Goal: Transaction & Acquisition: Obtain resource

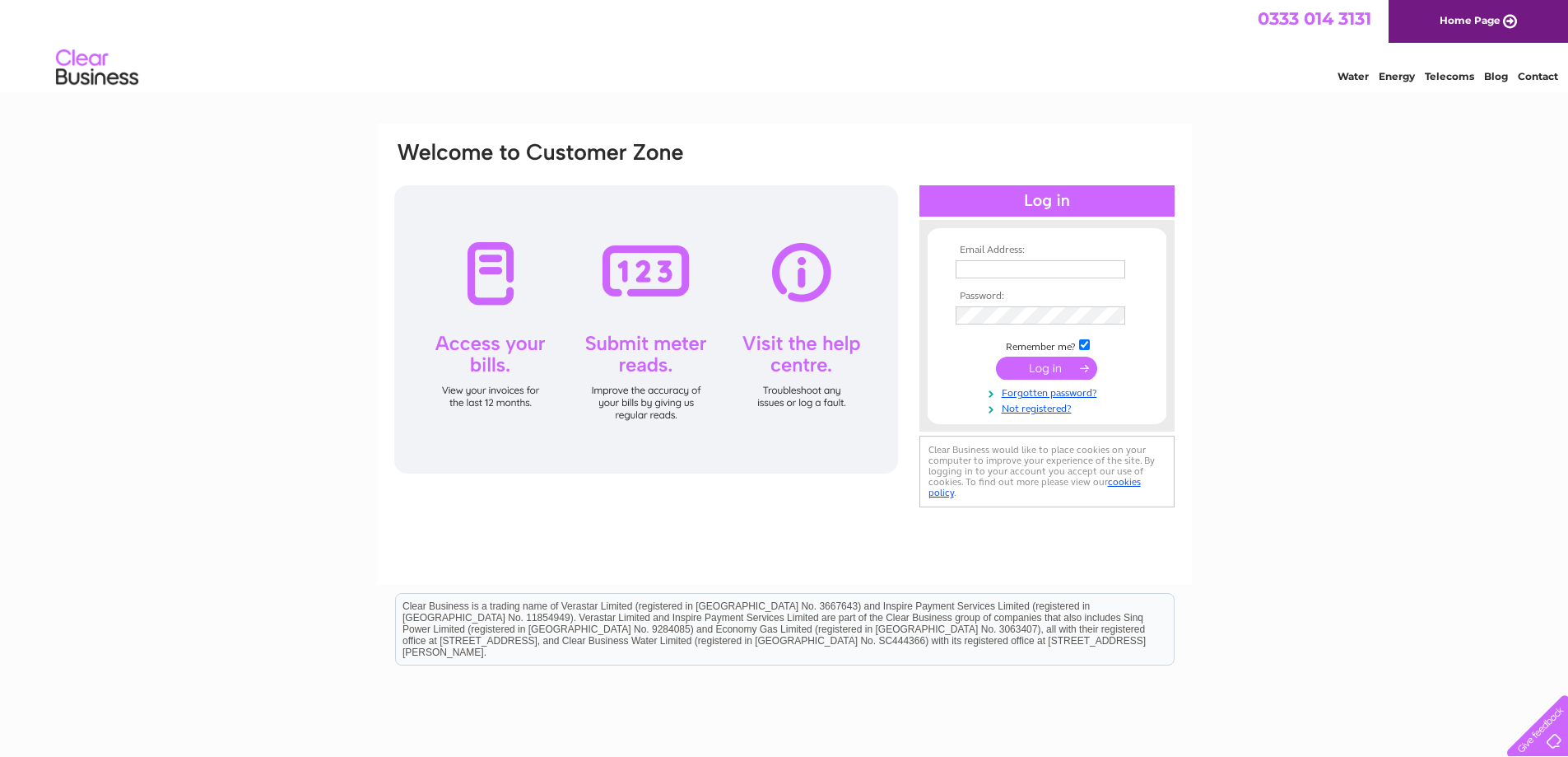
type input "[EMAIL_ADDRESS][DOMAIN_NAME]"
click at [1028, 368] on input "submit" at bounding box center [1046, 367] width 101 height 23
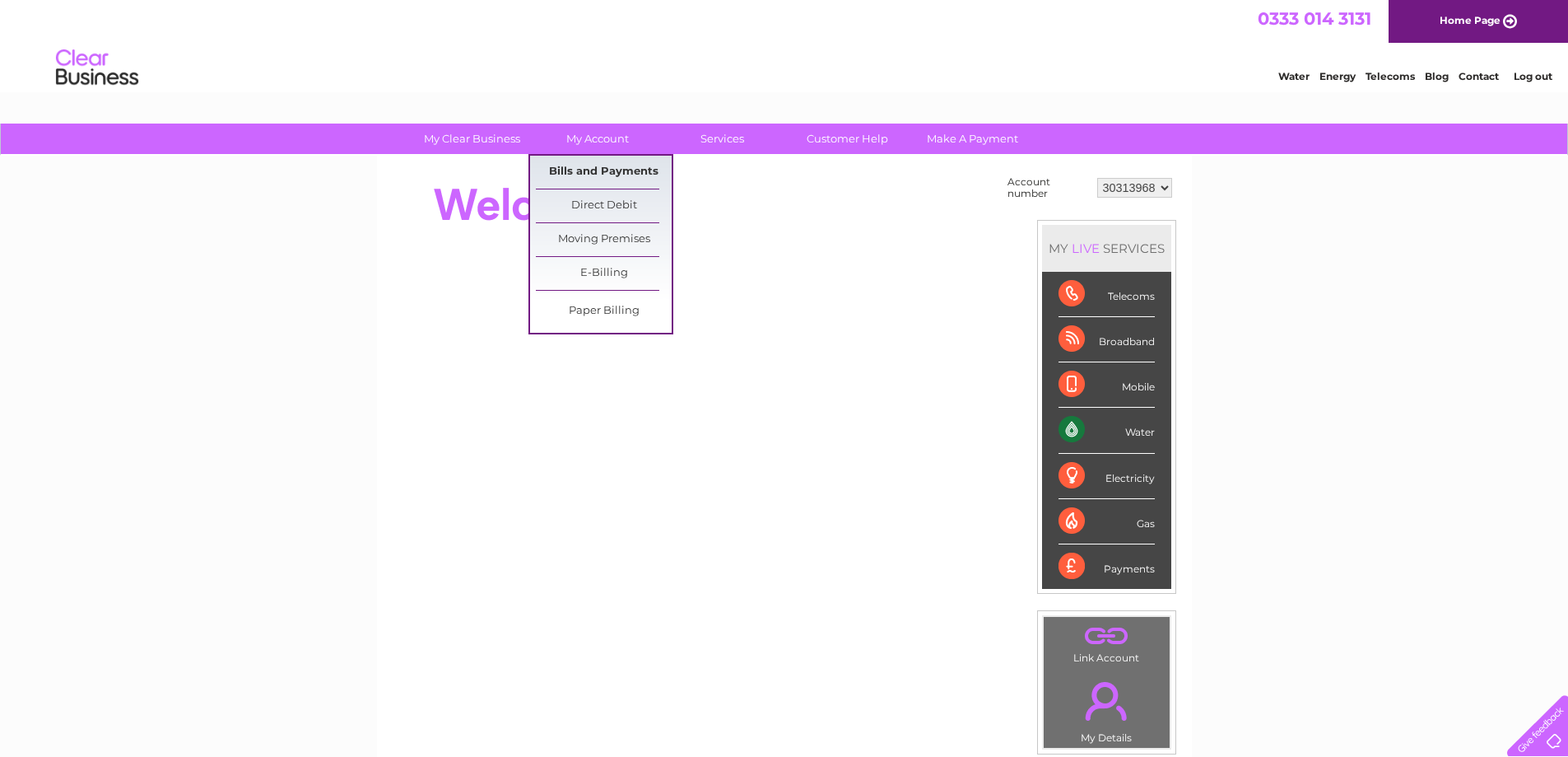
click at [583, 167] on link "Bills and Payments" at bounding box center [603, 172] width 136 height 33
click at [606, 169] on link "Bills and Payments" at bounding box center [603, 172] width 136 height 33
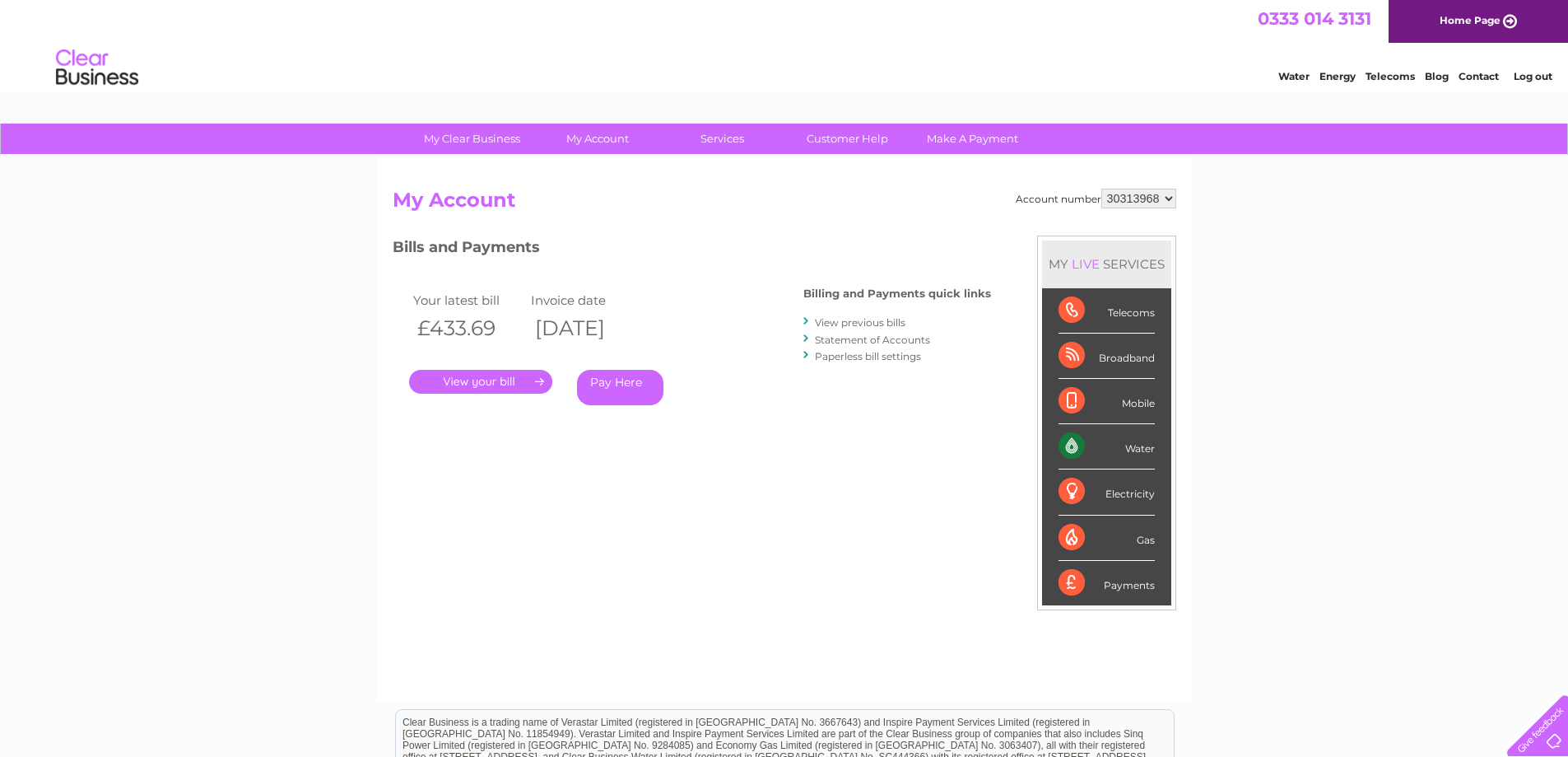
click at [526, 386] on link "." at bounding box center [480, 382] width 143 height 24
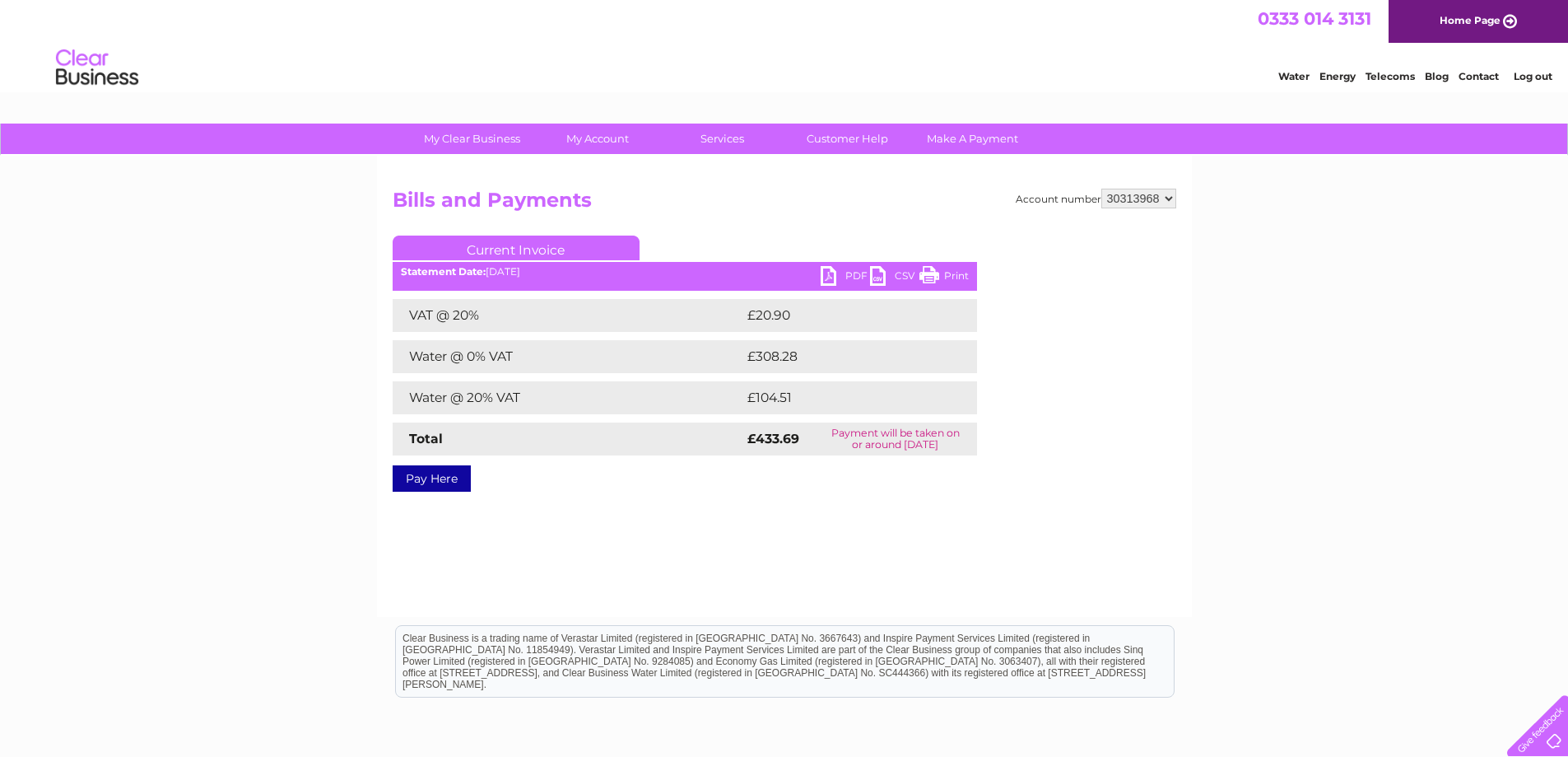
click at [853, 273] on link "PDF" at bounding box center [845, 278] width 49 height 24
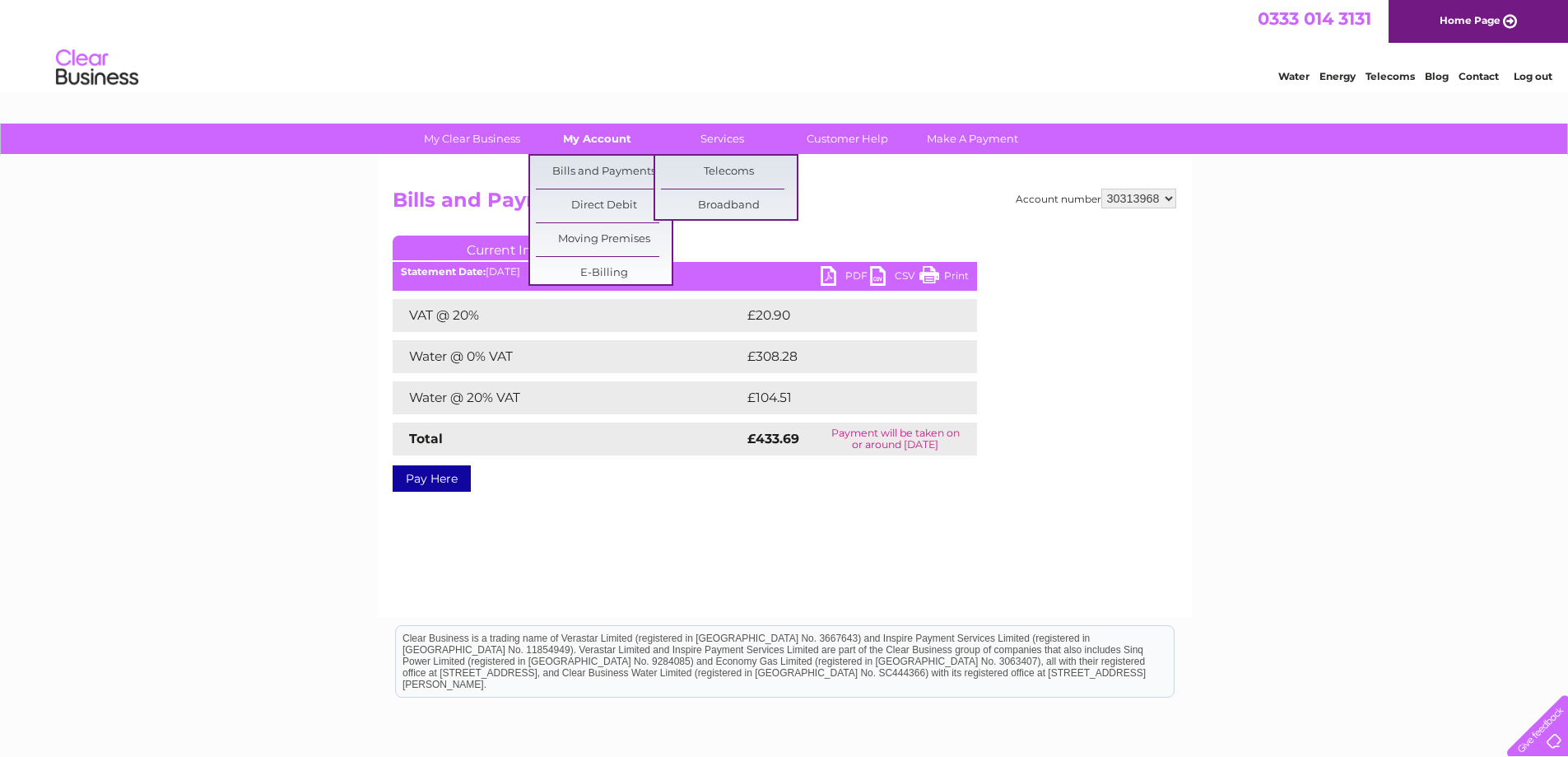
click at [595, 129] on link "My Account" at bounding box center [596, 138] width 136 height 30
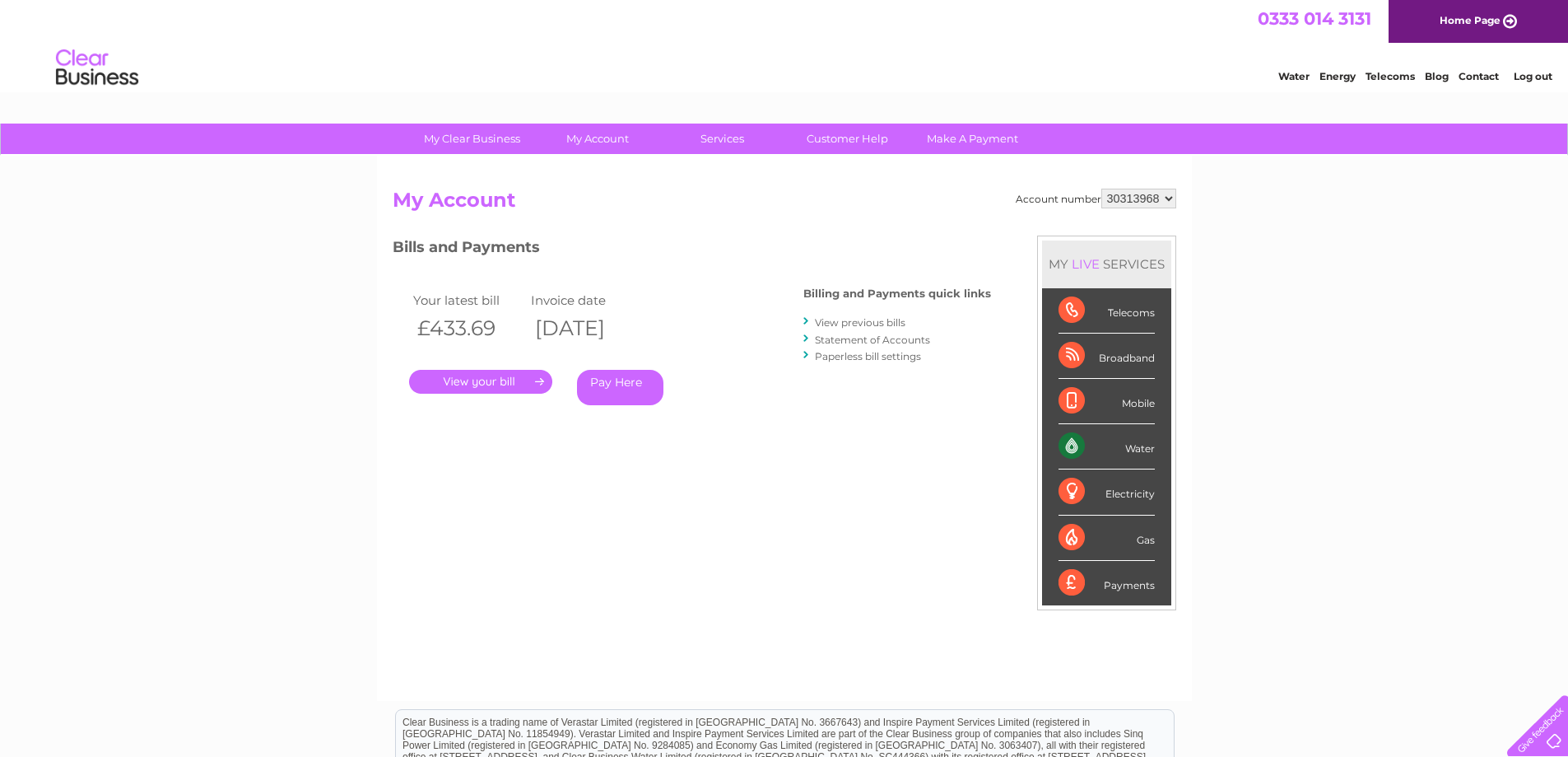
click at [876, 315] on li "View previous bills" at bounding box center [897, 322] width 188 height 16
click at [844, 319] on link "View previous bills" at bounding box center [860, 322] width 90 height 13
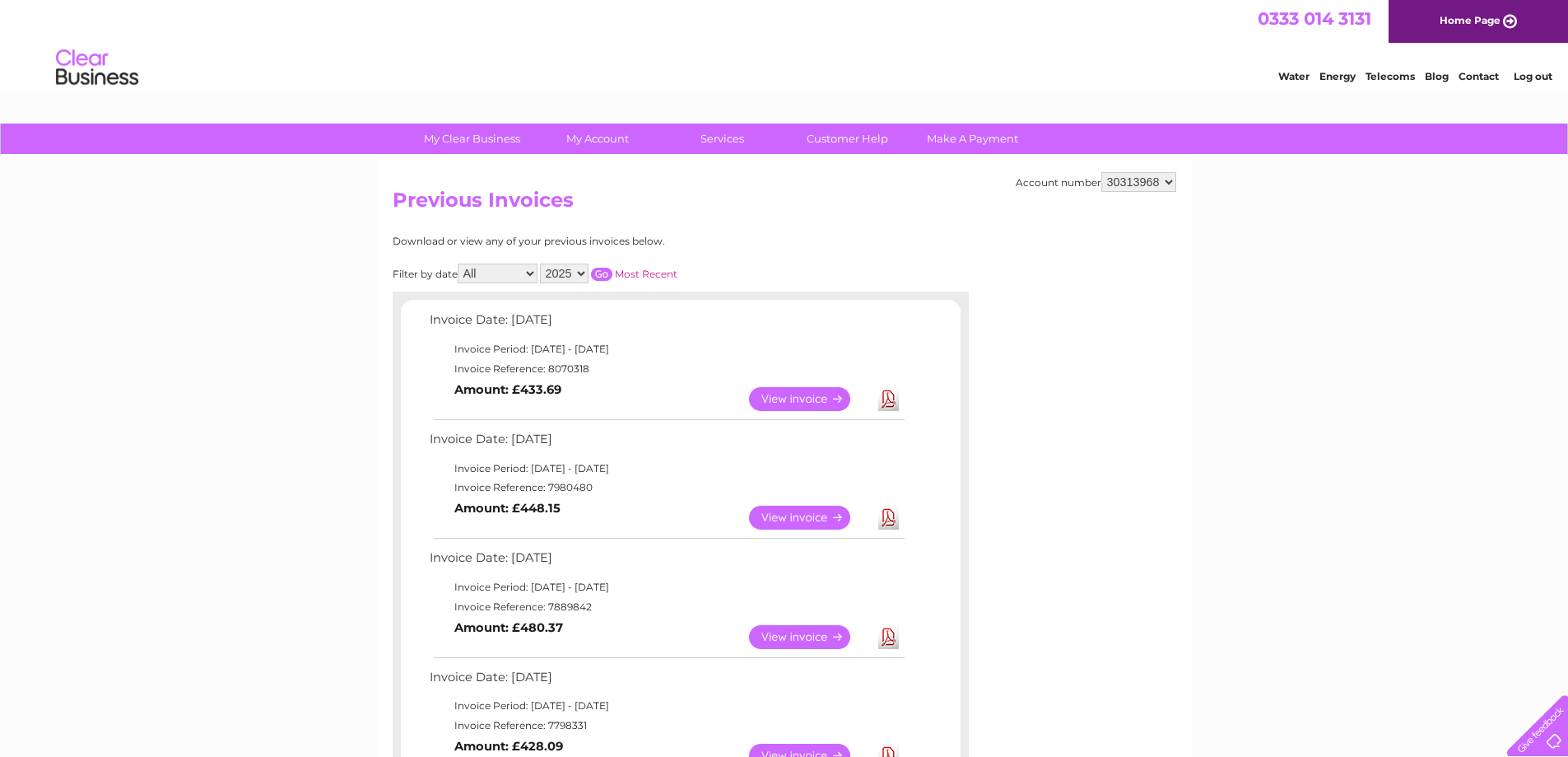
drag, startPoint x: 527, startPoint y: 464, endPoint x: 703, endPoint y: 457, distance: 176.1
click at [703, 458] on td "Invoice Period: [DATE] - [DATE]" at bounding box center [666, 468] width 482 height 20
drag, startPoint x: 526, startPoint y: 346, endPoint x: 738, endPoint y: 343, distance: 212.0
click at [738, 343] on td "Invoice Period: 1 September 2025 - 30 September 2025" at bounding box center [666, 349] width 482 height 20
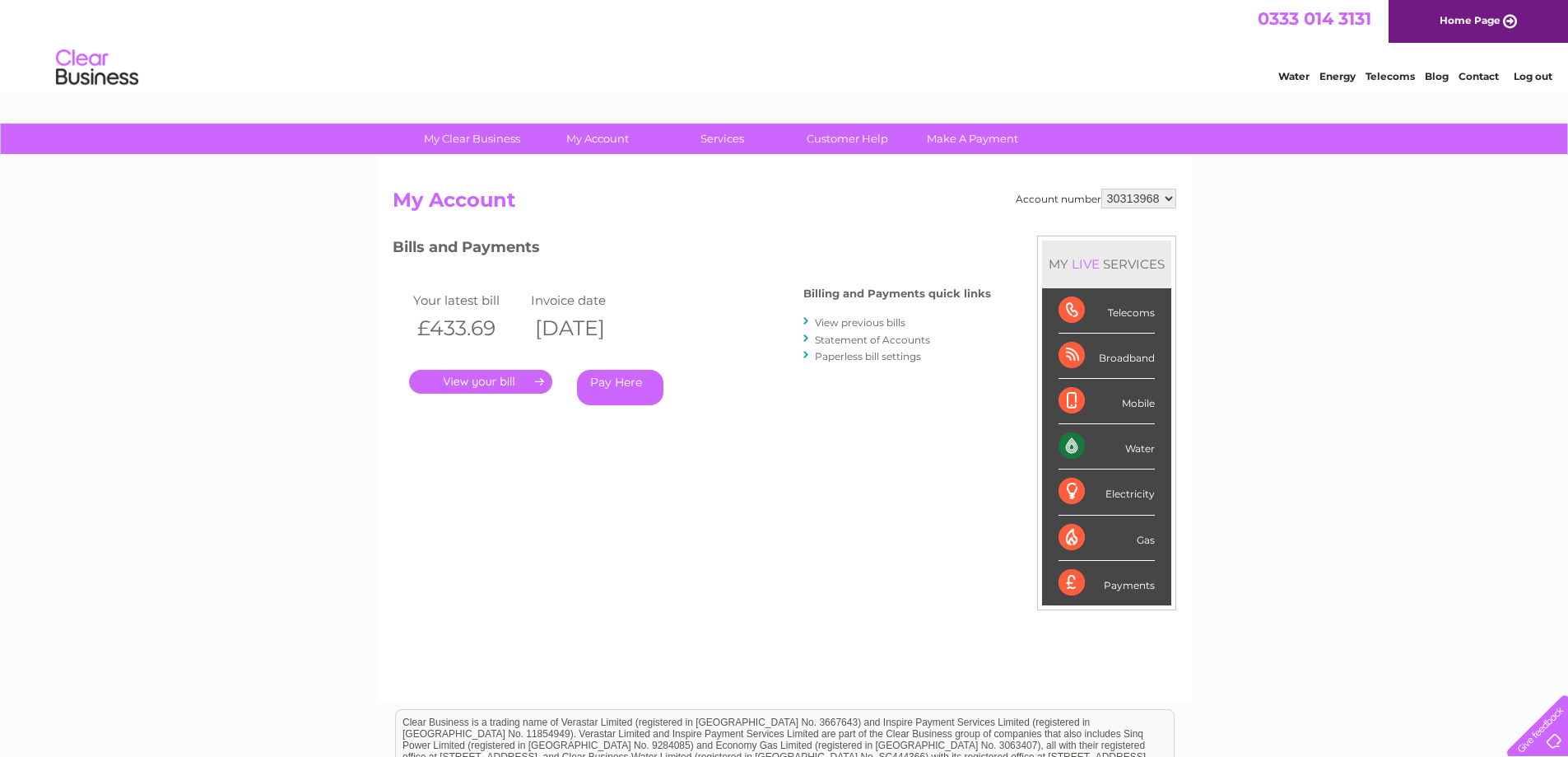
click at [524, 381] on link "." at bounding box center [480, 382] width 143 height 24
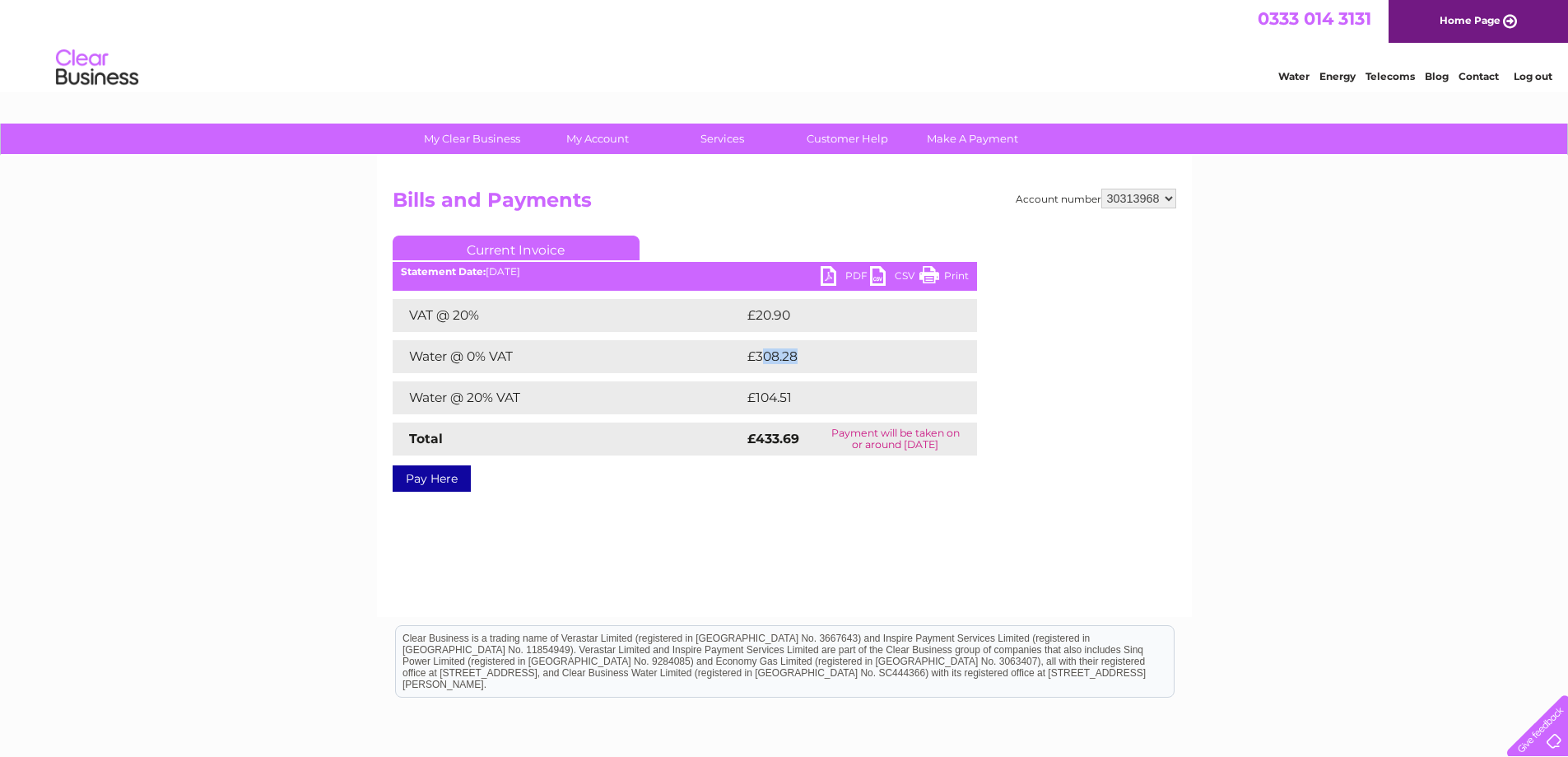
drag, startPoint x: 809, startPoint y: 358, endPoint x: 761, endPoint y: 361, distance: 48.1
click at [761, 361] on td "£308.28" at bounding box center [845, 356] width 205 height 33
drag, startPoint x: 808, startPoint y: 363, endPoint x: 646, endPoint y: 358, distance: 162.1
click at [806, 363] on td "£308.28" at bounding box center [845, 356] width 205 height 33
click at [715, 377] on div "VAT @ 20% £20.90 Water @ 0% VAT £308.28 Water @ 20% VAT £104.51 Total £433.69" at bounding box center [685, 377] width 585 height 157
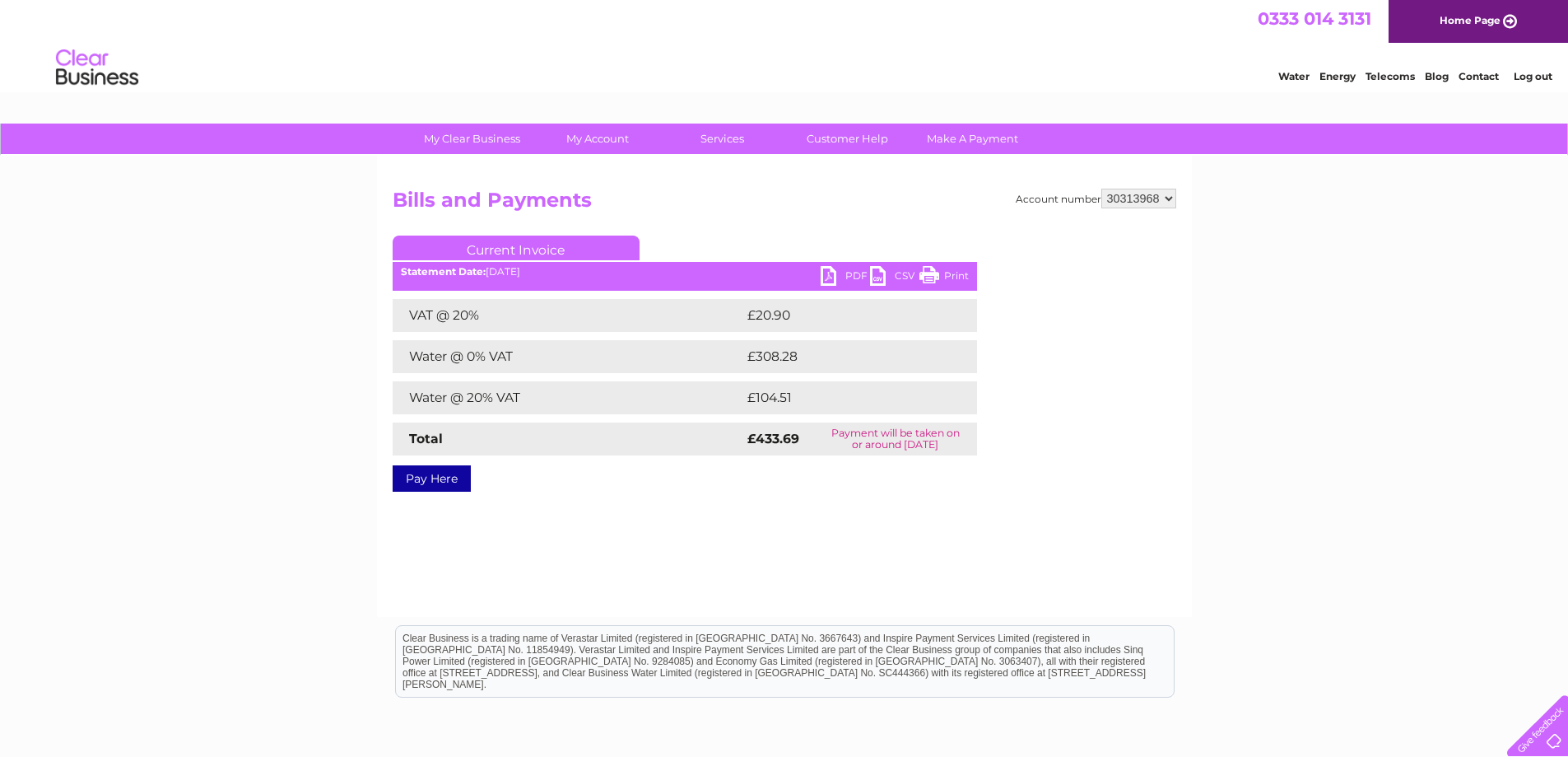
drag, startPoint x: 485, startPoint y: 265, endPoint x: 476, endPoint y: 274, distance: 12.7
click at [476, 269] on div "Statement Date: [DATE]" at bounding box center [685, 271] width 585 height 12
